Goal: Transaction & Acquisition: Subscribe to service/newsletter

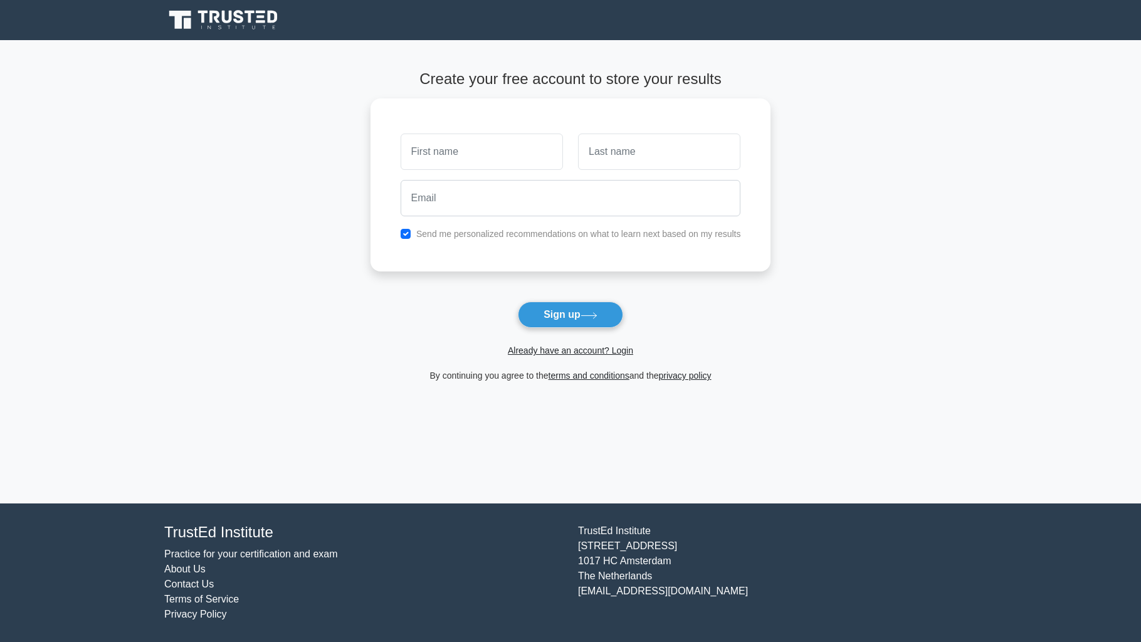
click at [232, 599] on link "Terms of Service" at bounding box center [201, 599] width 75 height 11
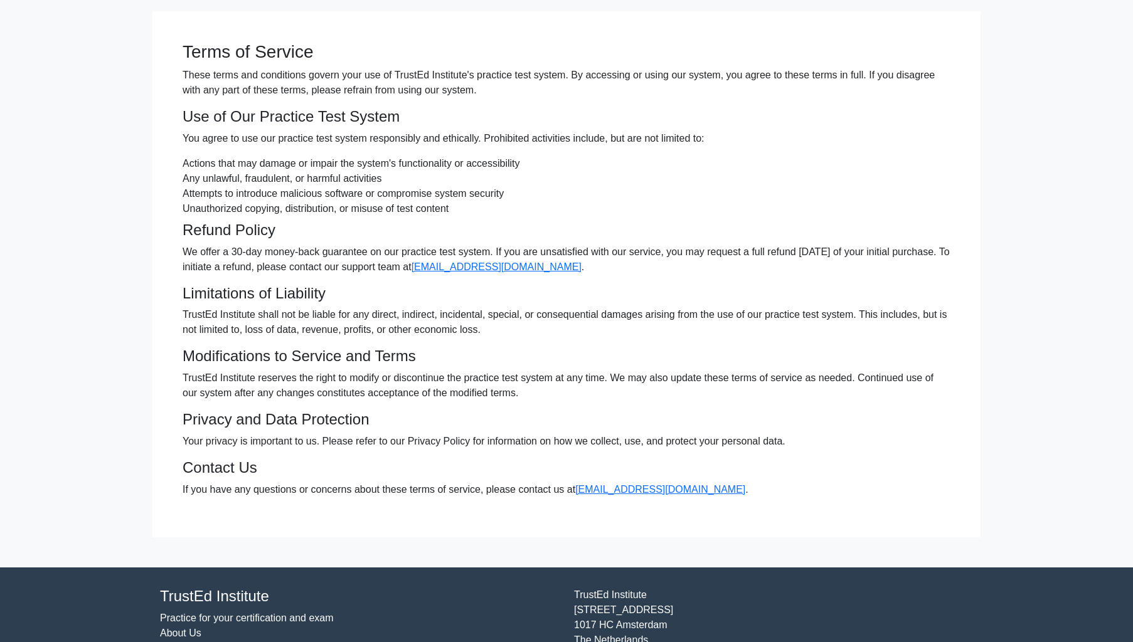
scroll to position [118, 0]
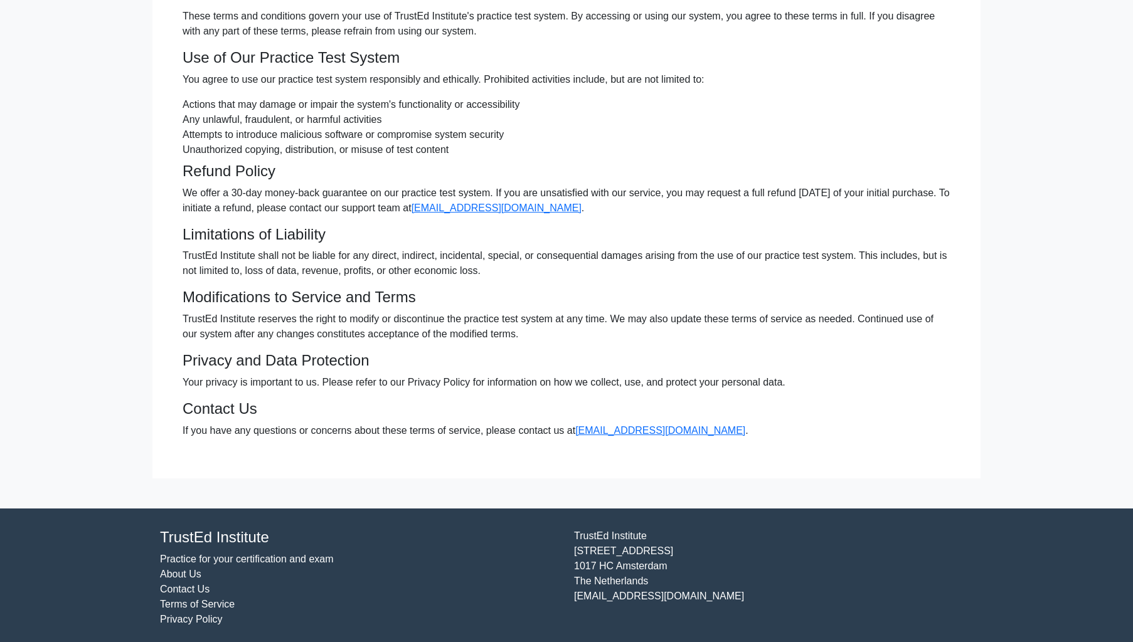
click at [853, 131] on li "Attempts to introduce malicious software or compromise system security" at bounding box center [566, 134] width 768 height 15
click at [753, 408] on h4 "Contact Us" at bounding box center [566, 409] width 768 height 18
click at [753, 235] on h4 "Limitations of Liability" at bounding box center [566, 235] width 768 height 18
click at [234, 554] on link "Practice for your certification and exam" at bounding box center [247, 559] width 174 height 11
